Goal: Task Accomplishment & Management: Use online tool/utility

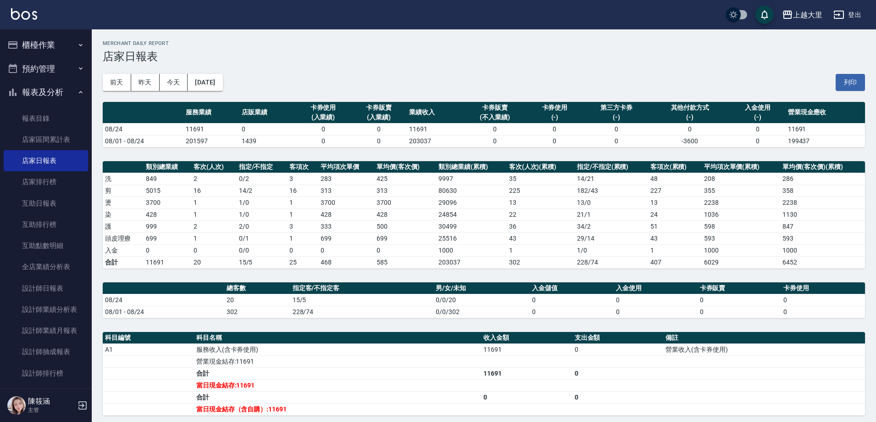
scroll to position [46, 0]
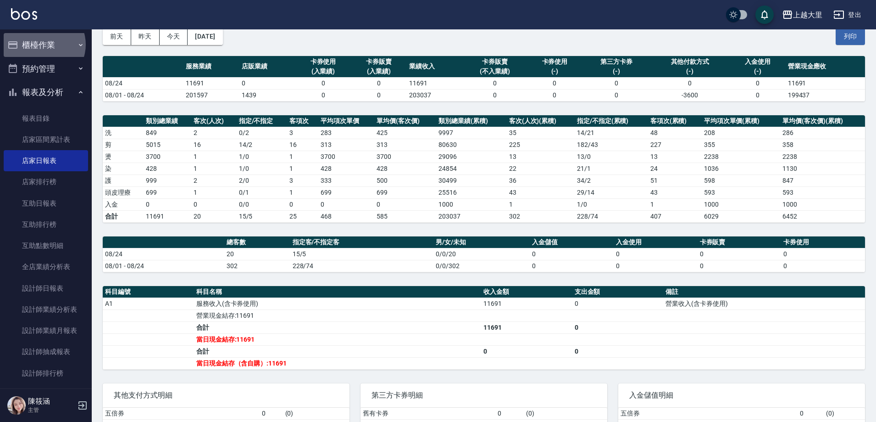
click at [46, 43] on button "櫃檯作業" at bounding box center [46, 45] width 84 height 24
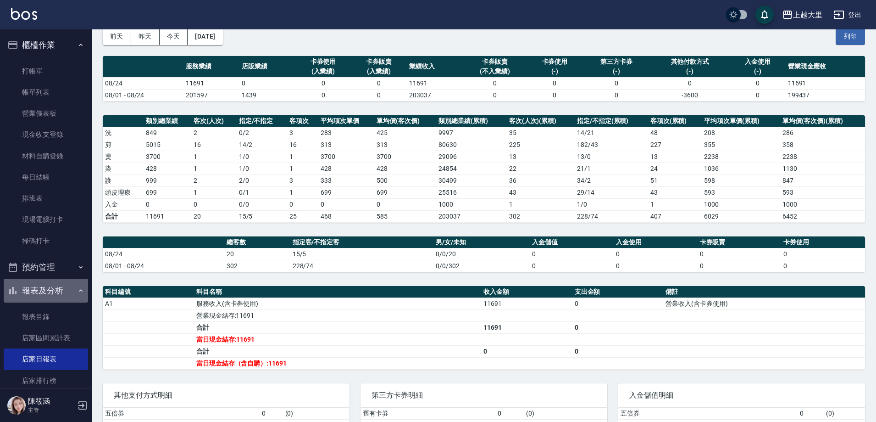
click at [62, 284] on button "報表及分析" at bounding box center [46, 291] width 84 height 24
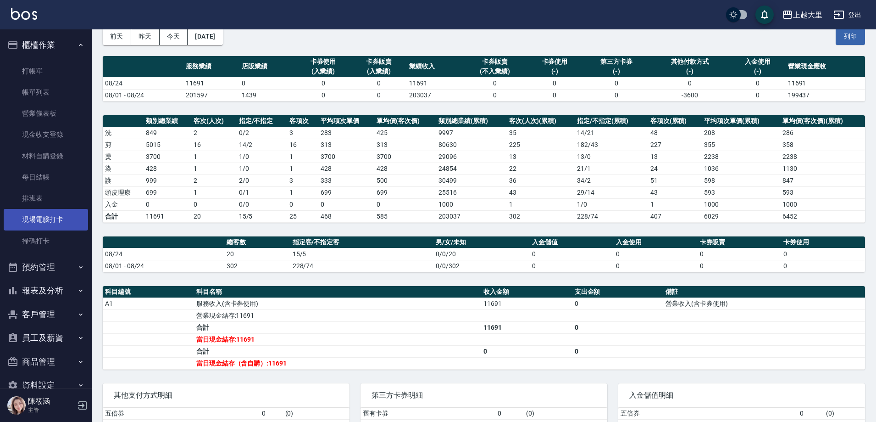
click at [61, 212] on link "現場電腦打卡" at bounding box center [46, 219] width 84 height 21
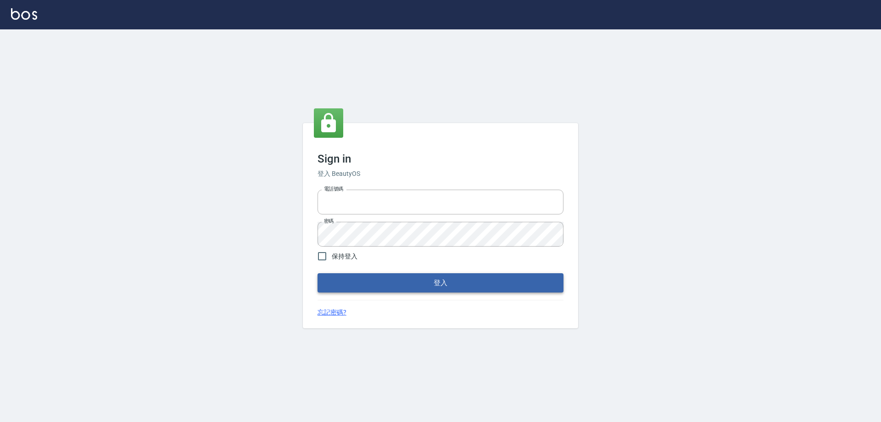
type input "0927586163"
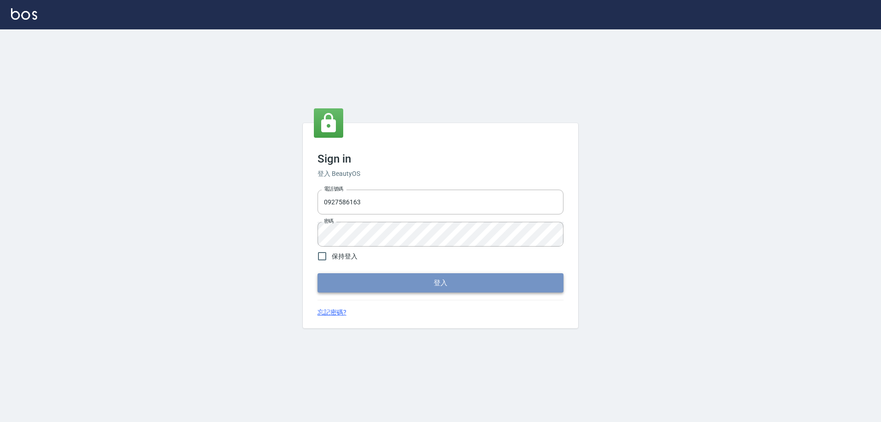
click at [465, 286] on button "登入" at bounding box center [441, 282] width 246 height 19
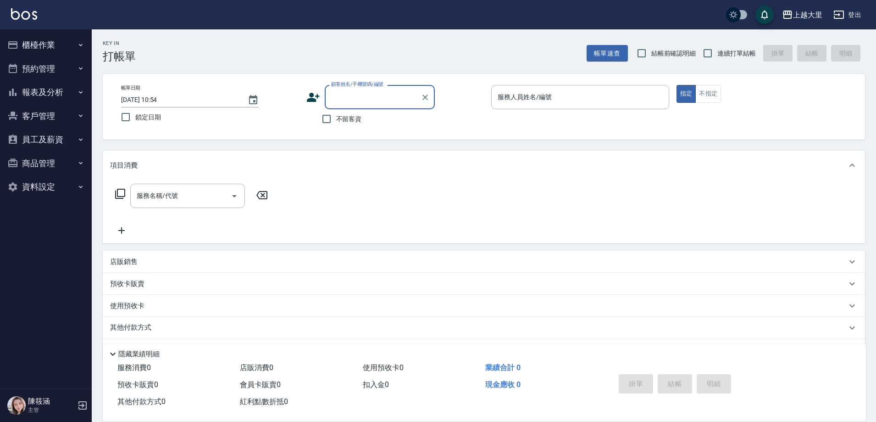
click at [61, 46] on button "櫃檯作業" at bounding box center [46, 45] width 84 height 24
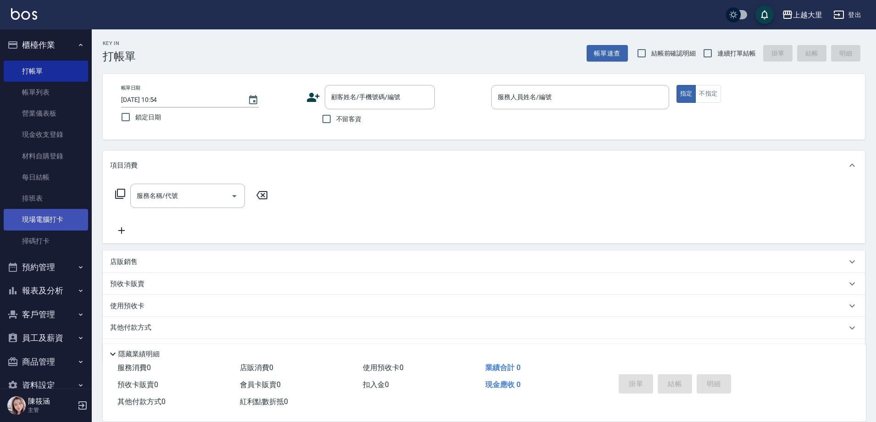
click at [77, 223] on link "現場電腦打卡" at bounding box center [46, 219] width 84 height 21
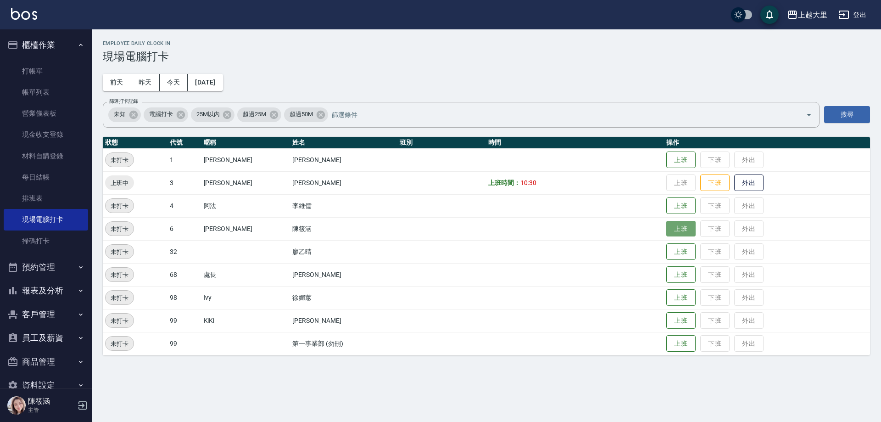
click at [675, 234] on button "上班" at bounding box center [680, 229] width 29 height 16
